Goal: Information Seeking & Learning: Learn about a topic

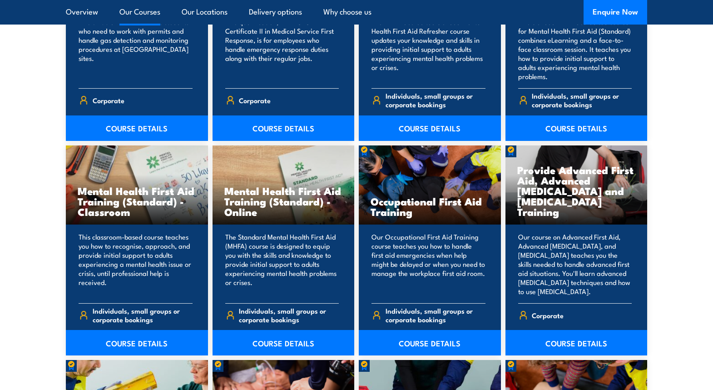
scroll to position [863, 0]
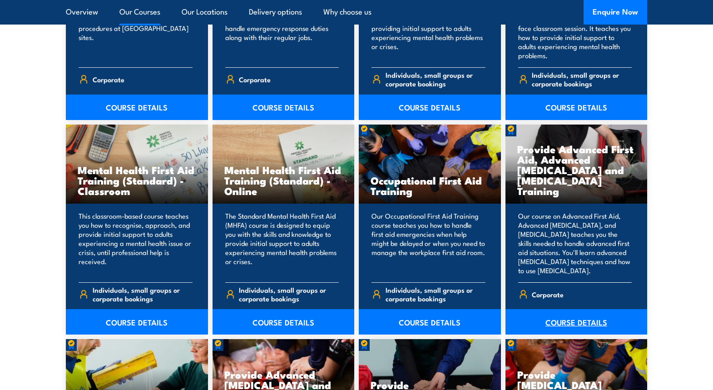
click at [561, 318] on link "COURSE DETAILS" at bounding box center [577, 321] width 142 height 25
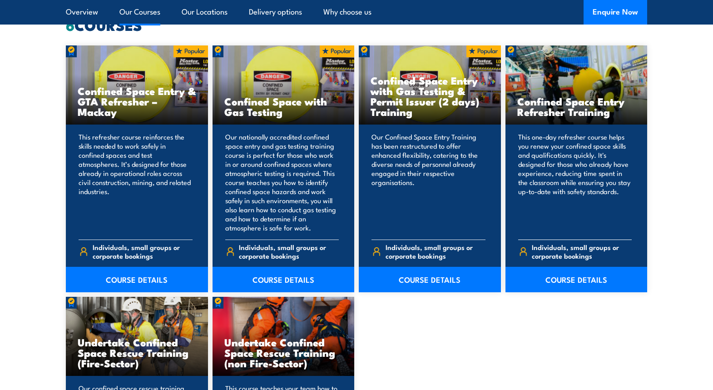
scroll to position [727, 0]
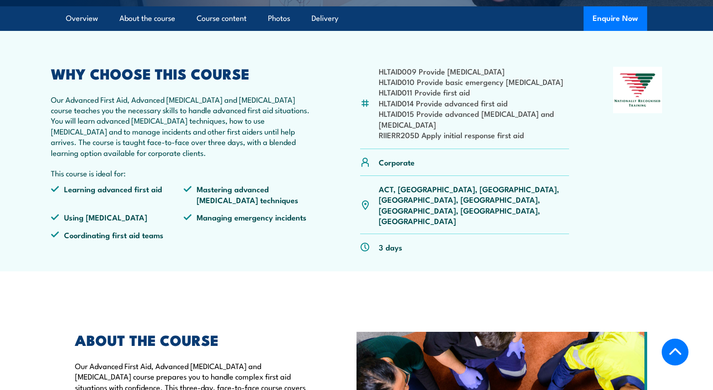
scroll to position [318, 0]
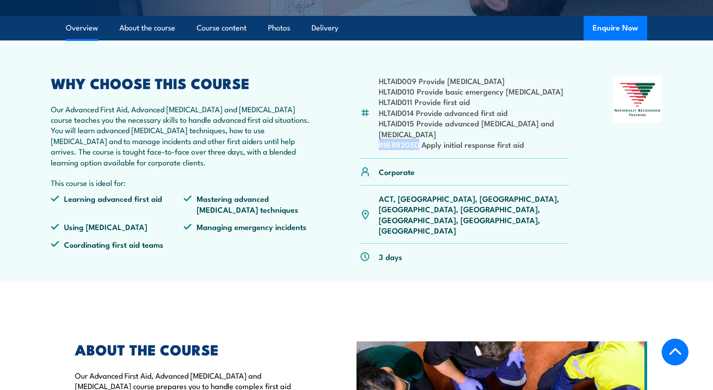
drag, startPoint x: 379, startPoint y: 153, endPoint x: 416, endPoint y: 156, distance: 36.9
click at [419, 149] on li "RIIERR205D Apply initial response first aid" at bounding box center [474, 144] width 190 height 10
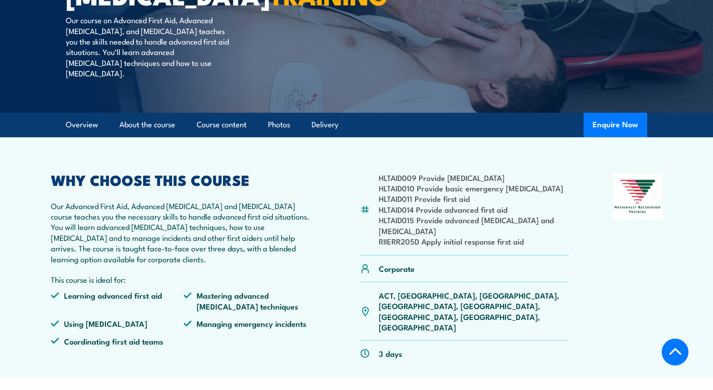
scroll to position [227, 0]
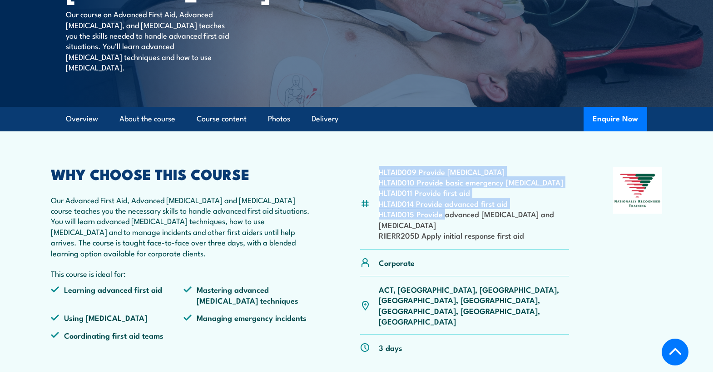
drag, startPoint x: 378, startPoint y: 181, endPoint x: 446, endPoint y: 229, distance: 82.8
click at [446, 229] on div "HLTAID009 Provide cardiopulmonary resuscitation HLTAID010 Provide basic emergen…" at bounding box center [464, 208] width 209 height 83
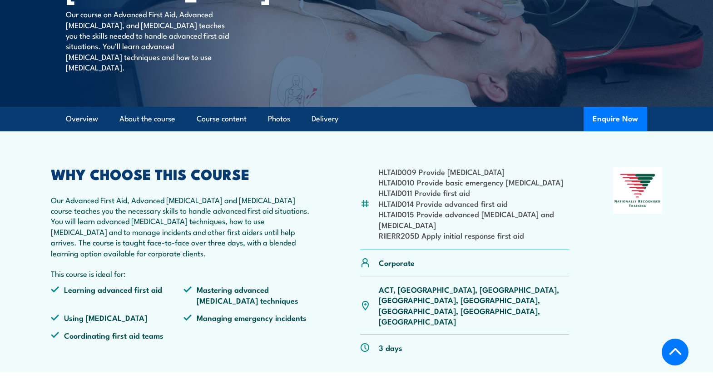
click at [554, 230] on li "HLTAID015 Provide advanced [MEDICAL_DATA] and [MEDICAL_DATA]" at bounding box center [474, 219] width 190 height 21
drag, startPoint x: 378, startPoint y: 245, endPoint x: 525, endPoint y: 248, distance: 146.3
click at [525, 248] on div "HLTAID009 Provide cardiopulmonary resuscitation HLTAID010 Provide basic emergen…" at bounding box center [464, 208] width 209 height 83
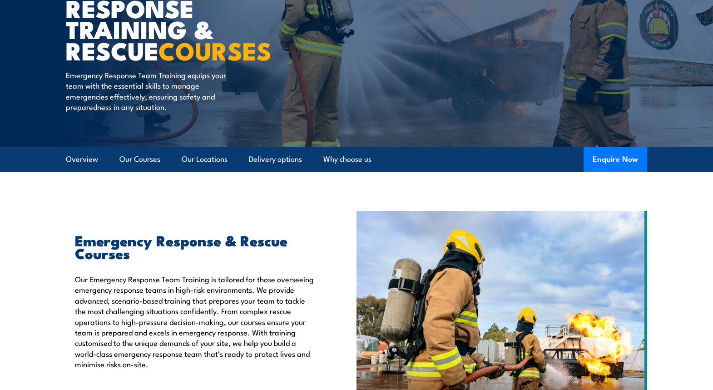
scroll to position [45, 0]
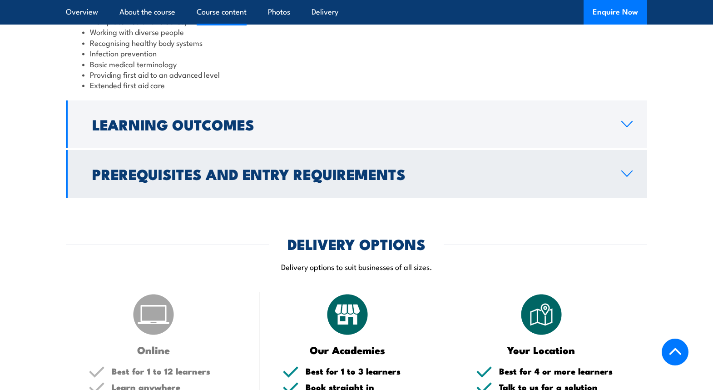
scroll to position [818, 0]
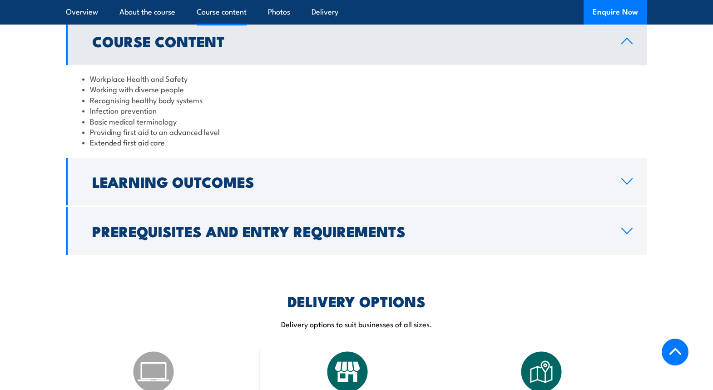
click at [269, 47] on h2 "Course Content" at bounding box center [349, 41] width 515 height 13
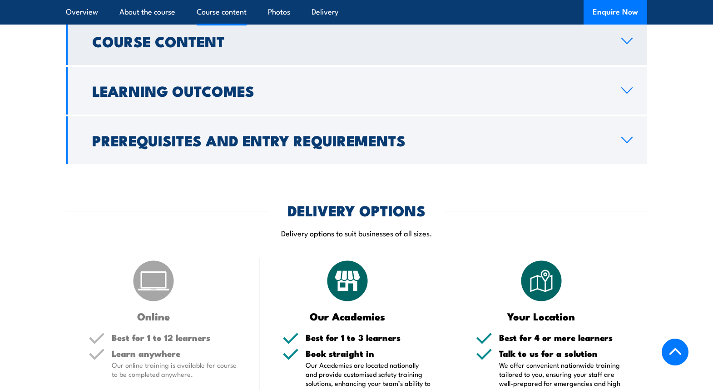
click at [269, 47] on h2 "Course Content" at bounding box center [349, 41] width 515 height 13
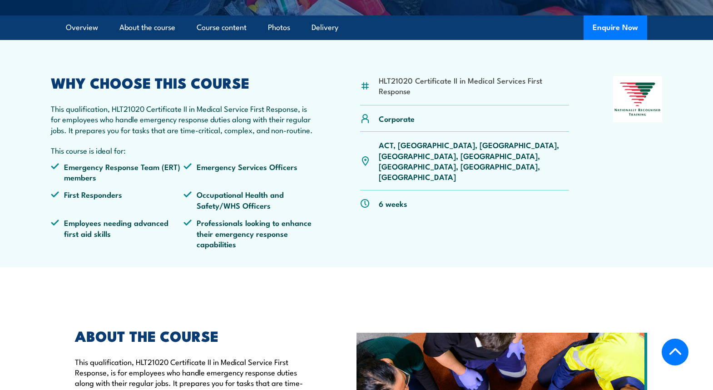
scroll to position [273, 0]
